Goal: Task Accomplishment & Management: Manage account settings

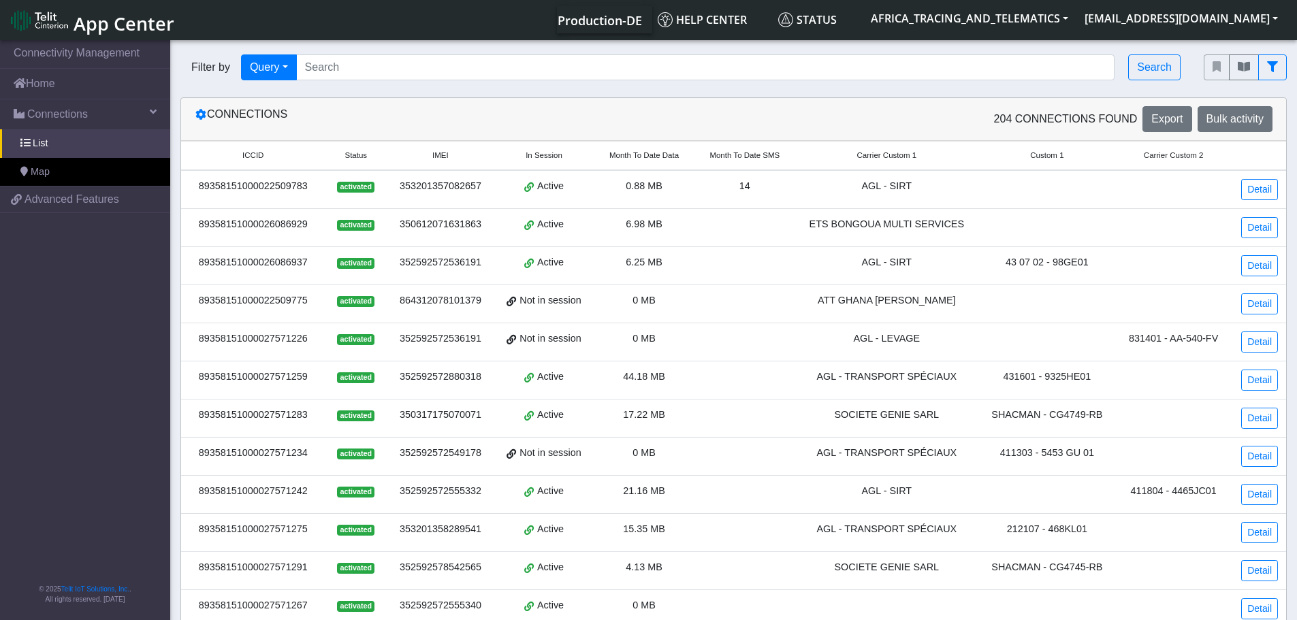
click at [130, 19] on span "App Center" at bounding box center [124, 23] width 101 height 25
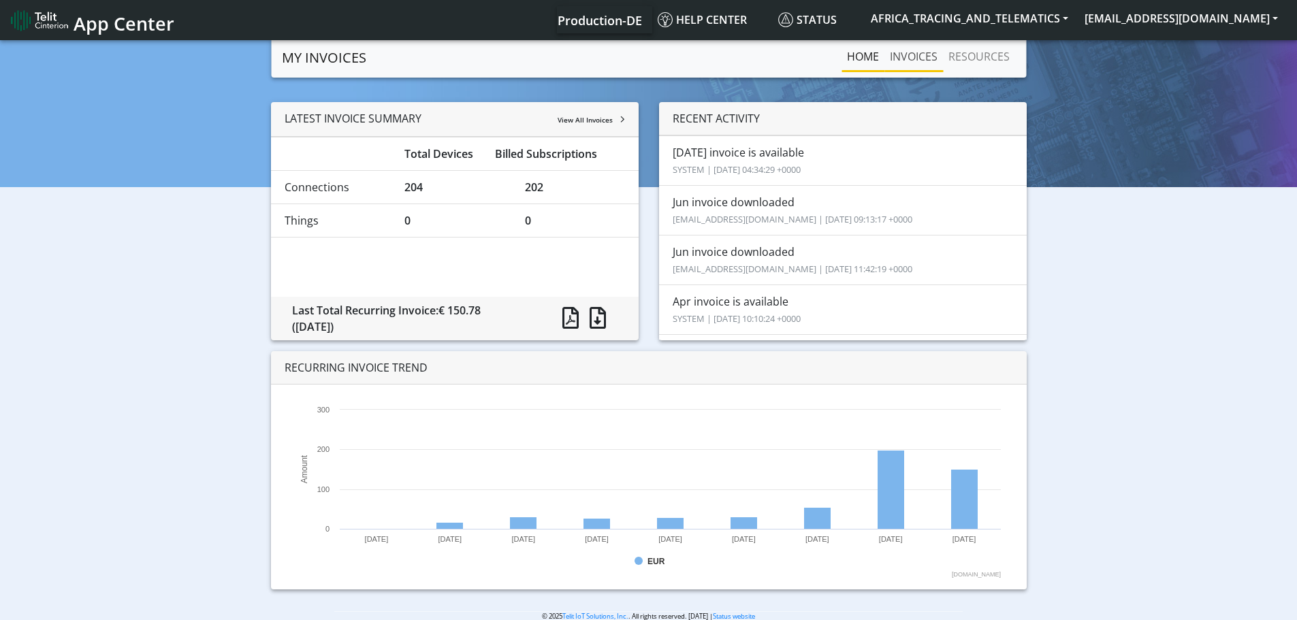
click at [917, 58] on link "INVOICES" at bounding box center [913, 56] width 59 height 27
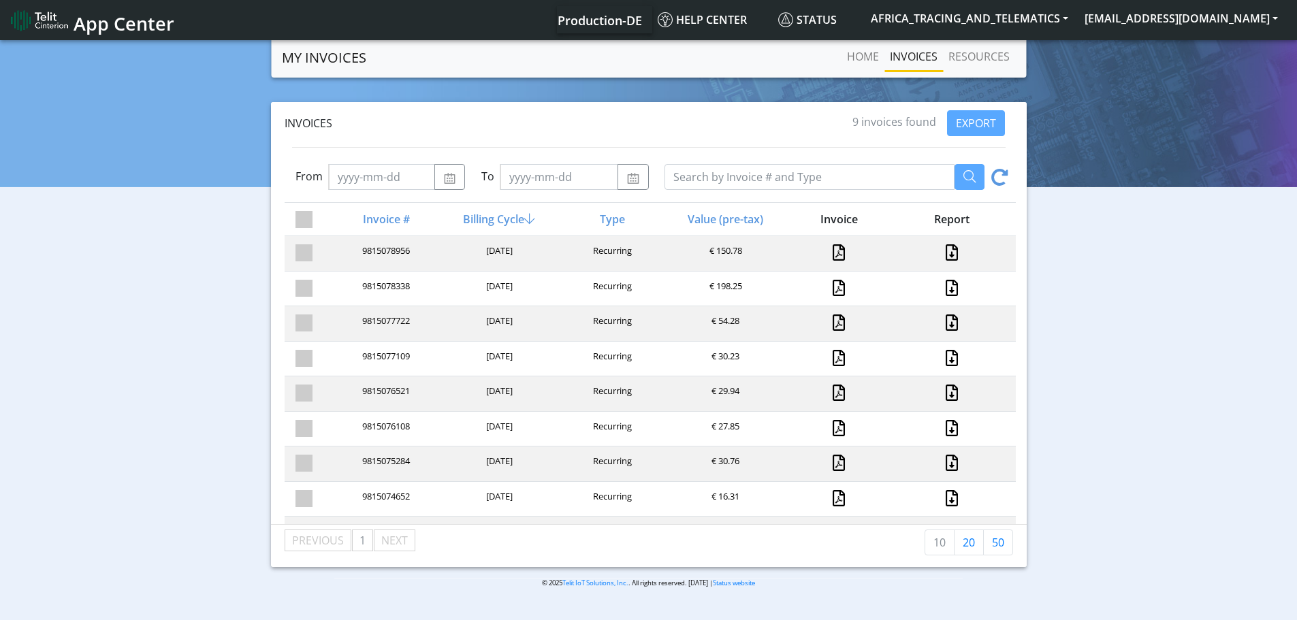
drag, startPoint x: 709, startPoint y: 249, endPoint x: 768, endPoint y: 249, distance: 59.2
click at [768, 249] on div "€ 150.78" at bounding box center [724, 253] width 113 height 18
drag, startPoint x: 711, startPoint y: 282, endPoint x: 762, endPoint y: 282, distance: 51.0
click at [762, 282] on div "€ 198.25" at bounding box center [724, 289] width 113 height 18
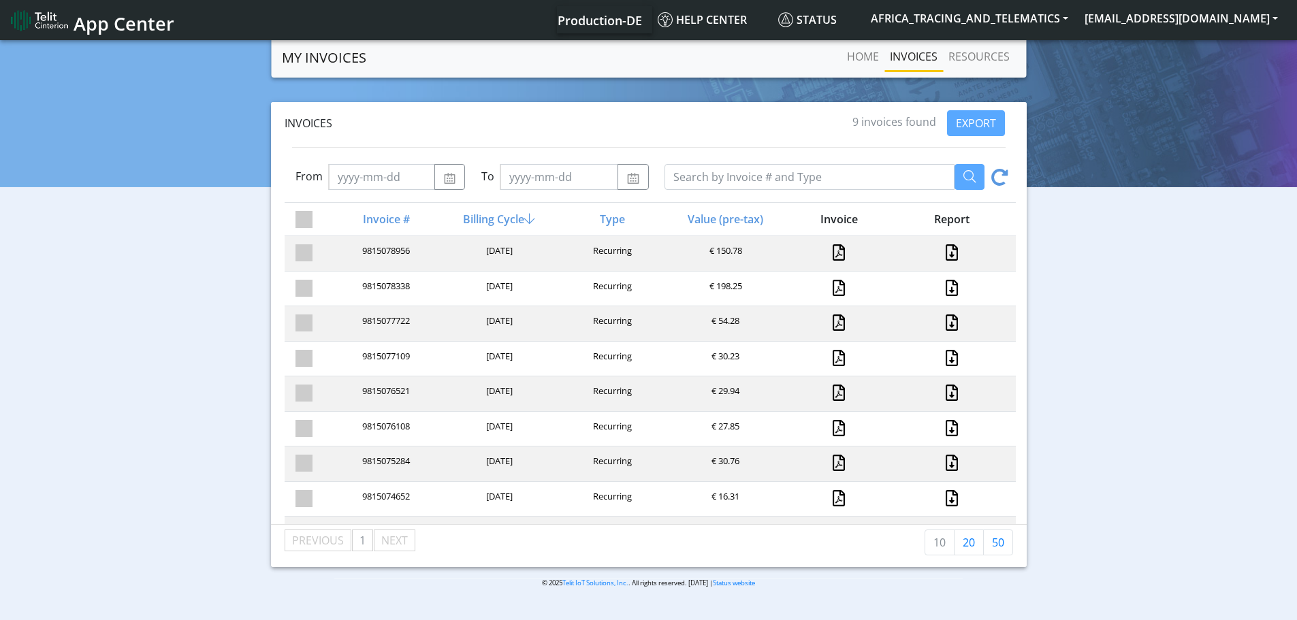
click at [762, 282] on div "€ 198.25" at bounding box center [724, 289] width 113 height 18
click at [856, 50] on link "Home" at bounding box center [862, 56] width 43 height 27
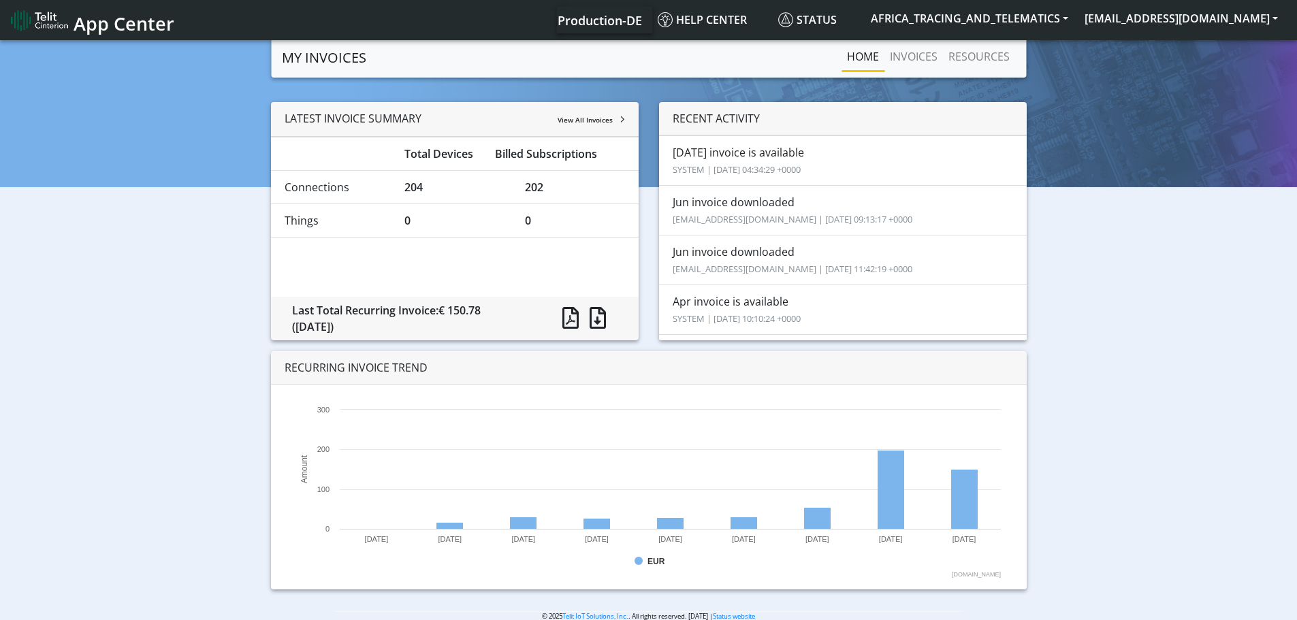
drag, startPoint x: 446, startPoint y: 310, endPoint x: 506, endPoint y: 307, distance: 60.0
click at [506, 307] on div "Last Total Recurring Invoice: € 150.78 ([DATE])" at bounding box center [411, 318] width 259 height 33
drag, startPoint x: 490, startPoint y: 312, endPoint x: 442, endPoint y: 312, distance: 48.3
click at [442, 312] on div "Last Total Recurring Invoice: € 150.78 ([DATE])" at bounding box center [411, 318] width 259 height 33
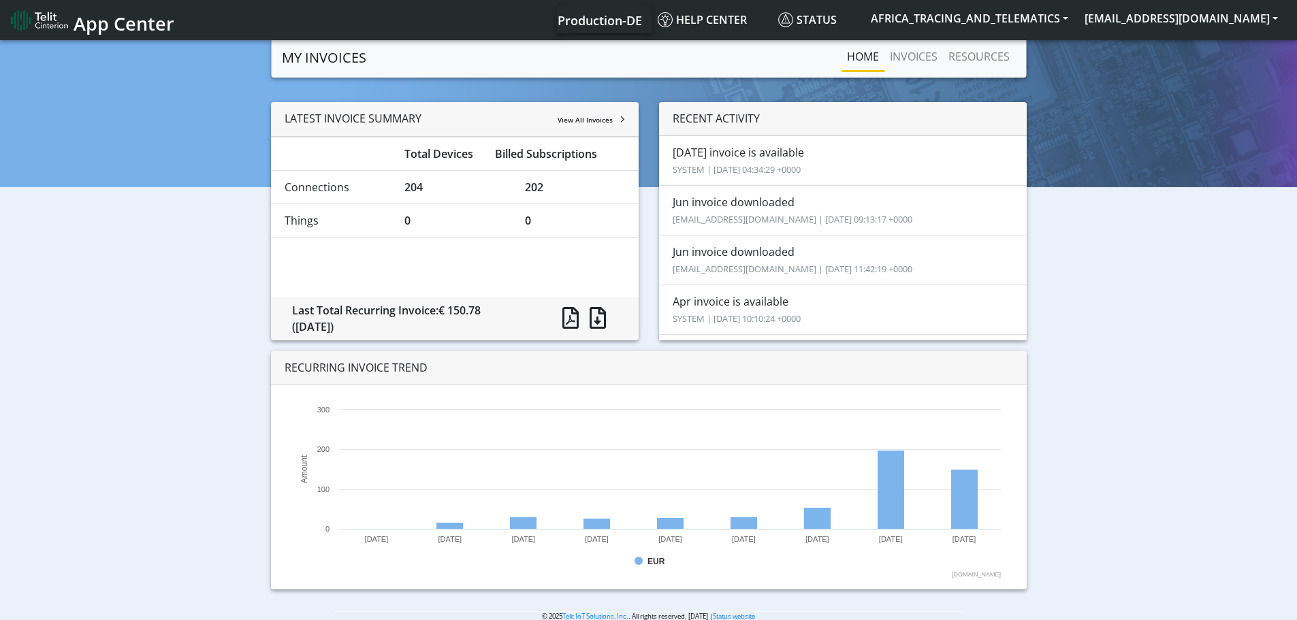
click at [442, 312] on div "Last Total Recurring Invoice: € 150.78 ([DATE])" at bounding box center [411, 318] width 259 height 33
click at [895, 49] on link "INVOICES" at bounding box center [913, 56] width 59 height 27
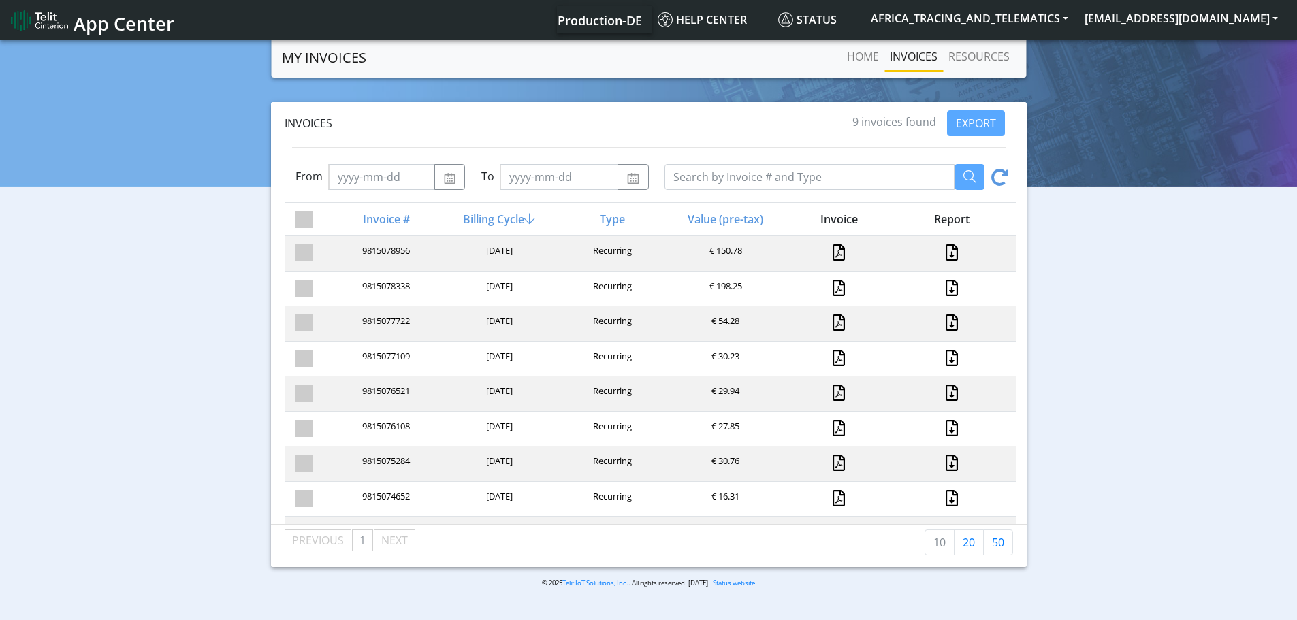
drag, startPoint x: 709, startPoint y: 285, endPoint x: 740, endPoint y: 284, distance: 30.7
click at [740, 284] on div "€ 198.25" at bounding box center [724, 289] width 113 height 18
click at [722, 284] on div "€ 198.25" at bounding box center [724, 289] width 113 height 18
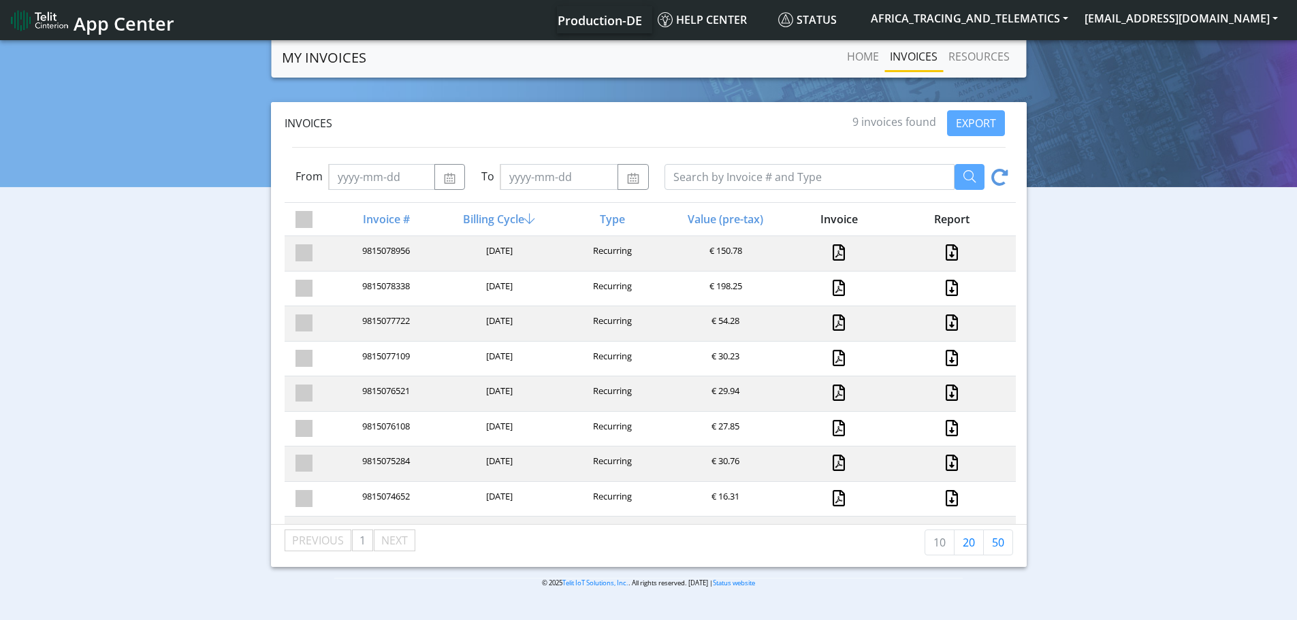
click at [723, 251] on div "€ 150.78" at bounding box center [724, 253] width 113 height 18
click at [726, 250] on div "€ 150.78" at bounding box center [724, 253] width 113 height 18
click at [833, 251] on link at bounding box center [838, 252] width 12 height 16
click at [943, 252] on link at bounding box center [952, 252] width 18 height 16
